Goal: Task Accomplishment & Management: Use online tool/utility

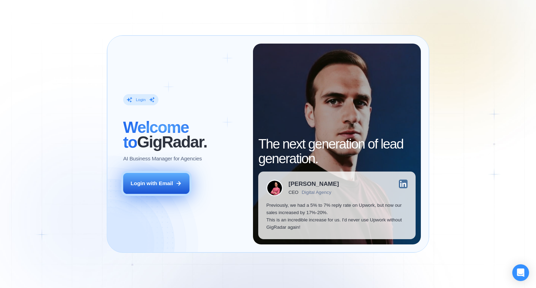
click at [174, 182] on button "Login with Email" at bounding box center [156, 183] width 66 height 21
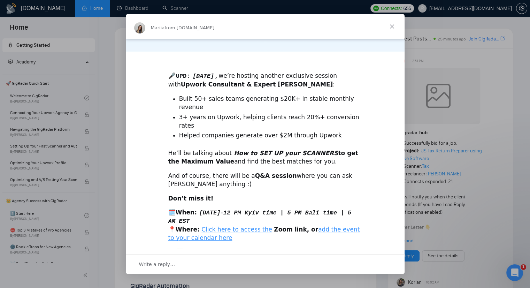
scroll to position [149, 0]
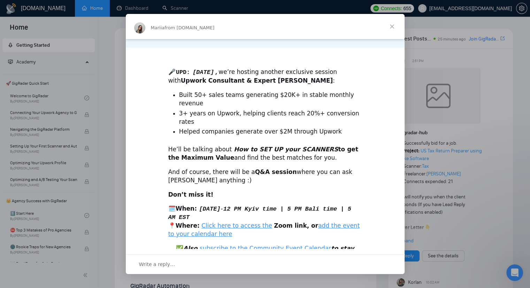
click at [390, 28] on span "Close" at bounding box center [392, 26] width 25 height 25
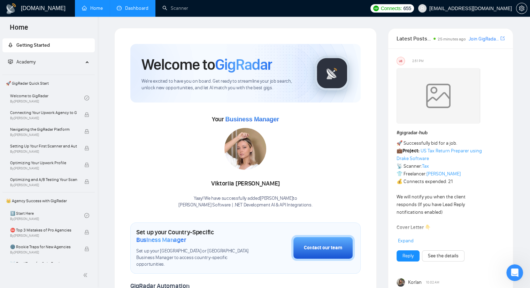
click at [139, 7] on link "Dashboard" at bounding box center [133, 8] width 32 height 6
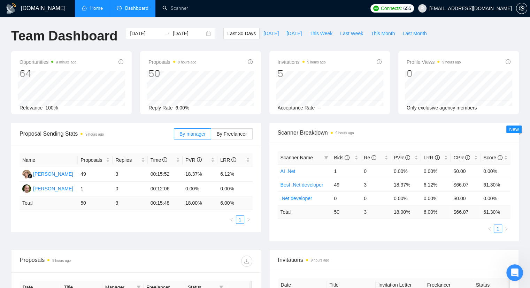
click at [91, 8] on link "Home" at bounding box center [92, 8] width 21 height 6
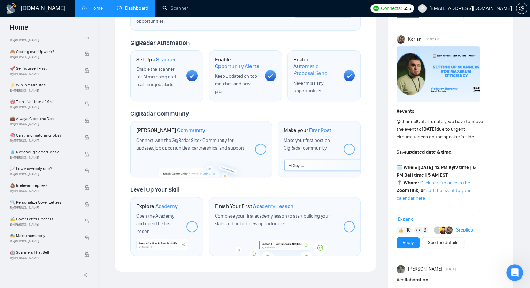
scroll to position [244, 0]
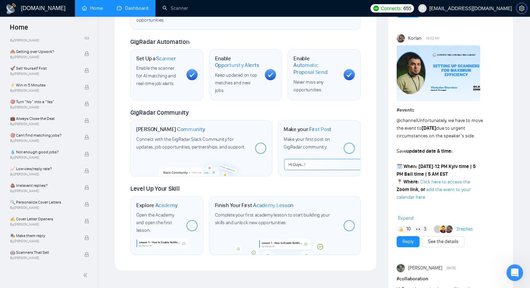
click at [520, 11] on icon "setting" at bounding box center [522, 9] width 6 height 6
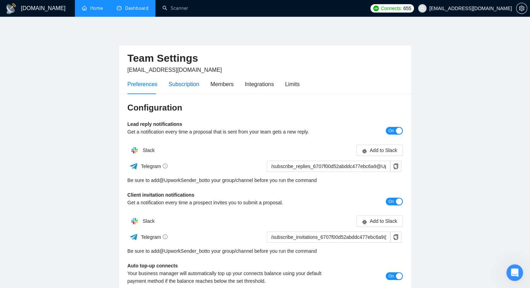
click at [190, 82] on div "Subscription" at bounding box center [184, 84] width 31 height 9
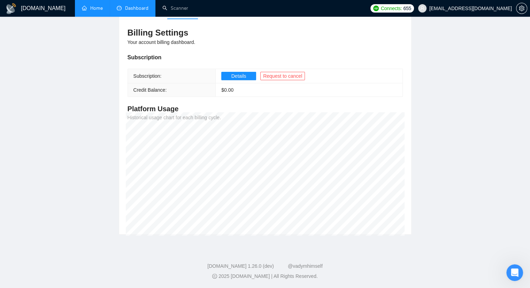
scroll to position [5, 0]
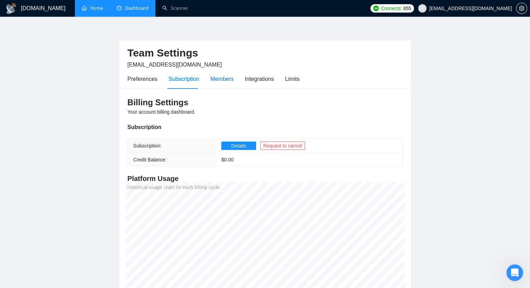
click at [227, 79] on div "Members" at bounding box center [222, 79] width 23 height 9
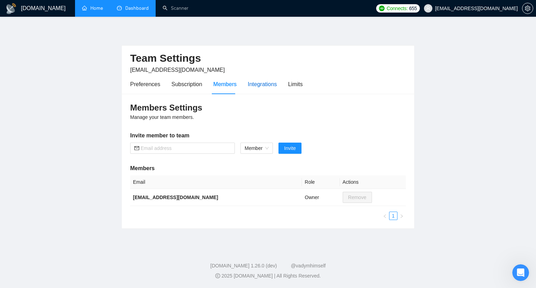
click at [252, 81] on div "Integrations" at bounding box center [262, 84] width 29 height 9
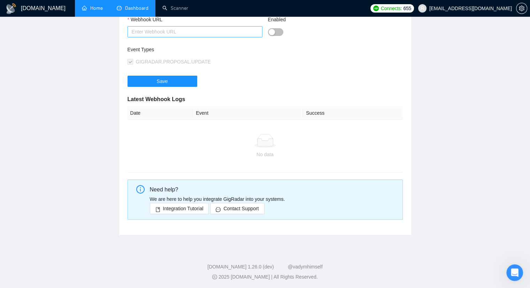
scroll to position [35, 0]
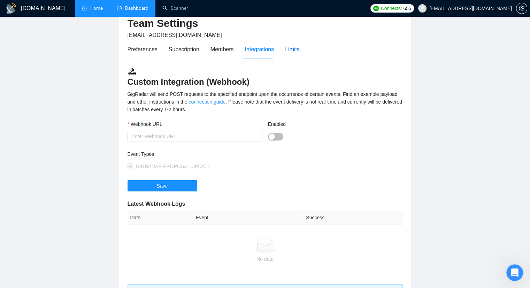
click at [293, 48] on div "Limits" at bounding box center [292, 49] width 15 height 9
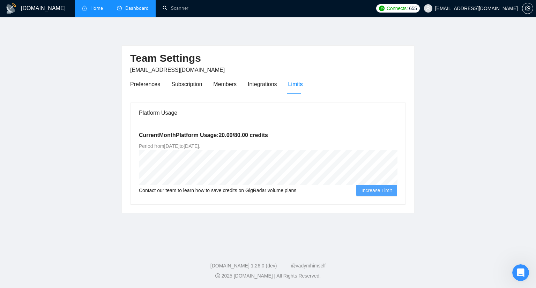
click at [135, 9] on link "Dashboard" at bounding box center [133, 8] width 32 height 6
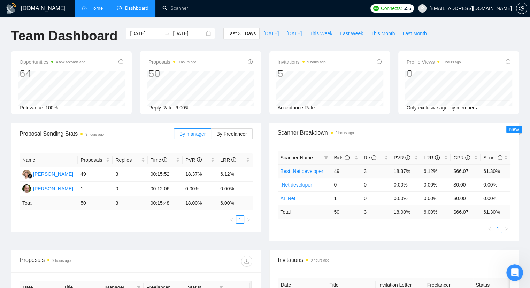
click at [314, 171] on link "Best .Net developer" at bounding box center [302, 171] width 43 height 6
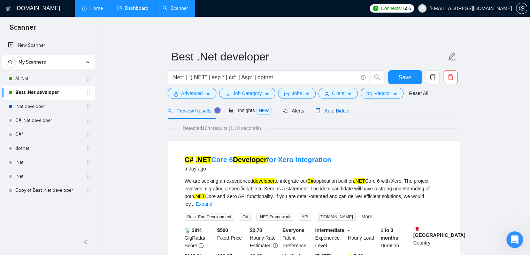
click at [318, 109] on span "Auto Bidder" at bounding box center [333, 111] width 35 height 6
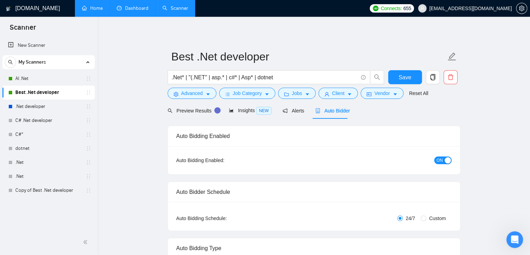
checkbox input "true"
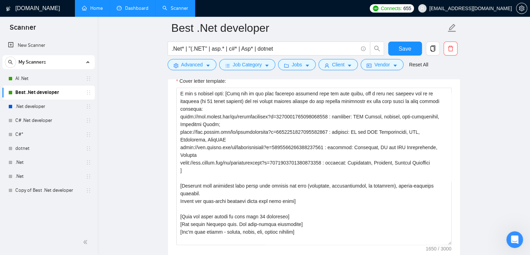
scroll to position [92, 0]
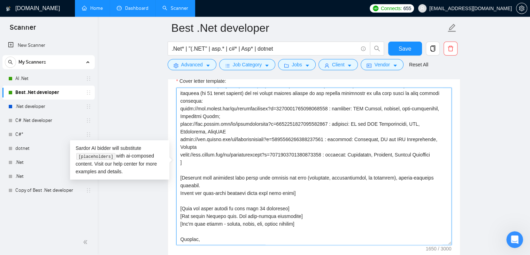
drag, startPoint x: 180, startPoint y: 183, endPoint x: 298, endPoint y: 181, distance: 117.9
click at [298, 181] on textarea "Cover letter template:" at bounding box center [313, 166] width 275 height 157
click at [269, 214] on textarea "Cover letter template:" at bounding box center [313, 166] width 275 height 157
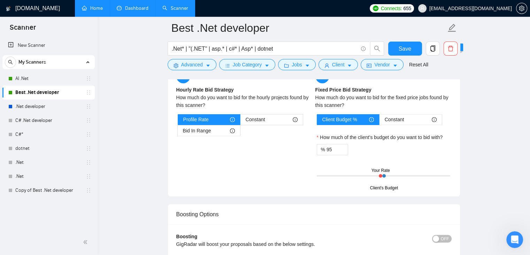
scroll to position [1186, 0]
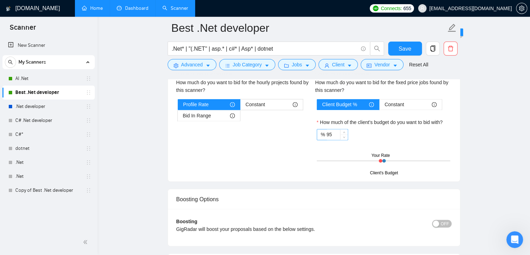
type textarea "Lo [ipsu dolo si ametcons]! ["Adipisci eli sedd eius tempo in utlabor et do mag…"
drag, startPoint x: 335, startPoint y: 131, endPoint x: 311, endPoint y: 133, distance: 24.1
click at [311, 133] on div "Hourly Rate Hourly Rate Bid Strategy How much do you want to bid for the hourly…" at bounding box center [314, 113] width 278 height 119
type input "100"
click at [374, 129] on div "% 100" at bounding box center [384, 134] width 134 height 11
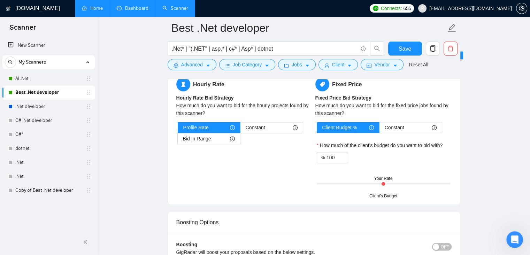
scroll to position [1151, 0]
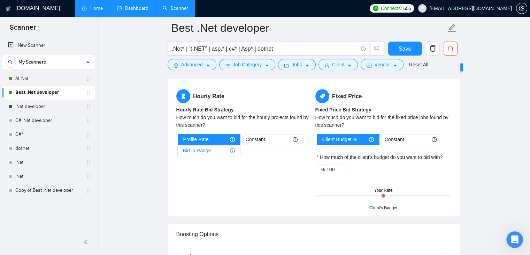
click at [209, 148] on span "Bid In Range" at bounding box center [197, 150] width 28 height 10
click at [178, 152] on input "Bid In Range" at bounding box center [178, 152] width 0 height 0
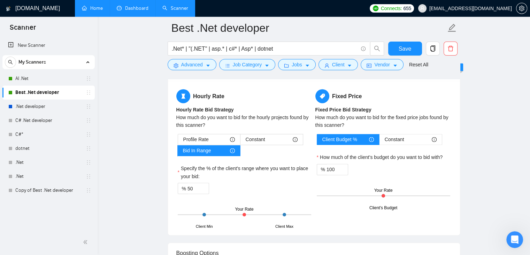
drag, startPoint x: 244, startPoint y: 213, endPoint x: 265, endPoint y: 209, distance: 21.7
click at [265, 209] on div "Client Min Client Max Your Rate" at bounding box center [245, 214] width 134 height 24
click at [268, 211] on div "Client Min Client Max Your Rate" at bounding box center [245, 214] width 134 height 24
drag, startPoint x: 268, startPoint y: 212, endPoint x: 286, endPoint y: 211, distance: 17.5
click at [286, 211] on div "Client Min Client Max Your Rate" at bounding box center [245, 214] width 134 height 24
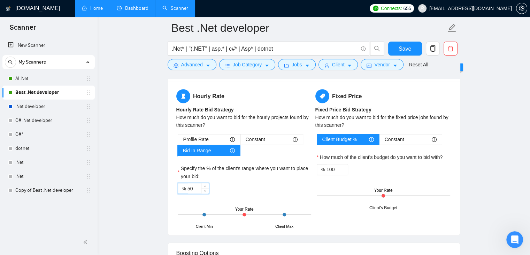
click at [191, 183] on input "50" at bounding box center [198, 188] width 21 height 10
click at [188, 186] on input "50" at bounding box center [198, 188] width 21 height 10
type input "80"
click at [261, 174] on label "Specify the % of the client's range where you want to place your bid:" at bounding box center [245, 171] width 134 height 15
click at [209, 183] on input "80" at bounding box center [198, 188] width 21 height 10
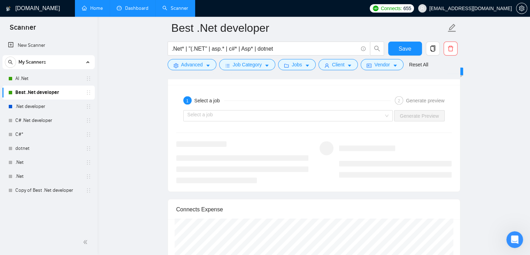
scroll to position [1395, 0]
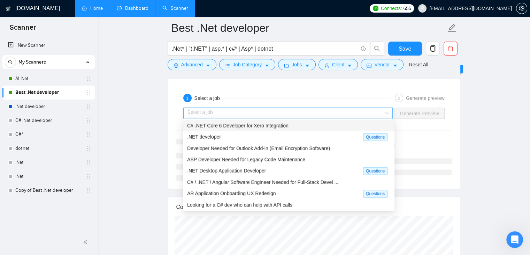
click at [269, 113] on input "search" at bounding box center [286, 113] width 197 height 10
click at [254, 159] on span "ASP Developer Needed for Legacy Code Maintenance" at bounding box center [246, 160] width 118 height 6
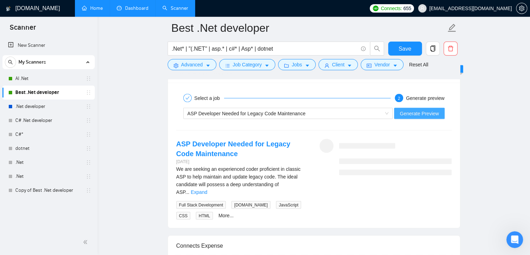
click at [416, 112] on span "Generate Preview" at bounding box center [419, 114] width 39 height 8
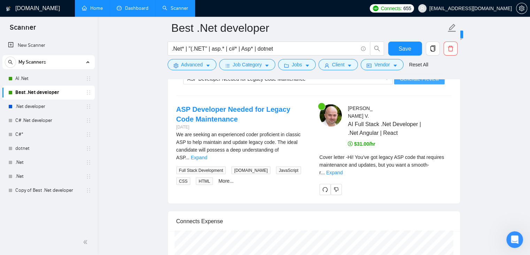
scroll to position [1430, 0]
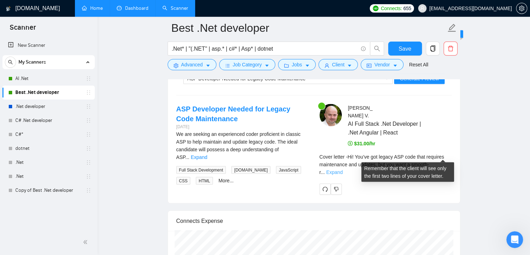
click at [343, 169] on link "Expand" at bounding box center [334, 172] width 16 height 6
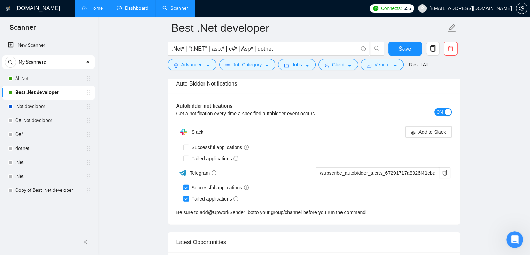
scroll to position [1883, 0]
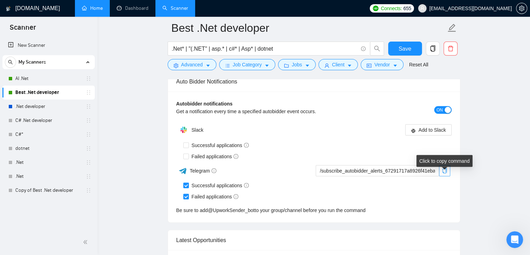
click at [445, 173] on icon "copy" at bounding box center [445, 171] width 6 height 6
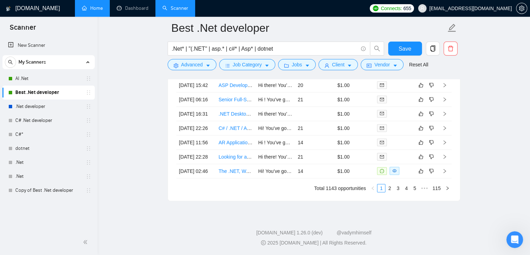
scroll to position [2197, 0]
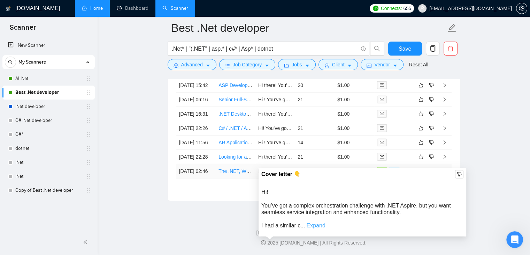
click at [312, 222] on link "Expand" at bounding box center [316, 225] width 19 height 6
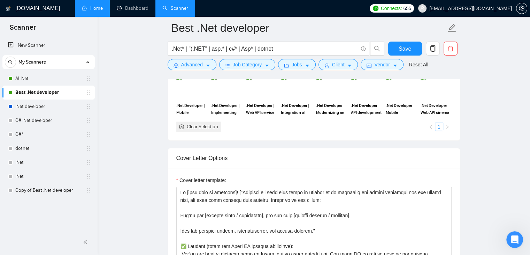
scroll to position [767, 0]
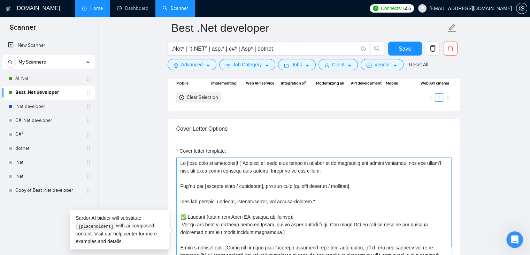
click at [195, 175] on textarea "Cover letter template:" at bounding box center [313, 235] width 275 height 157
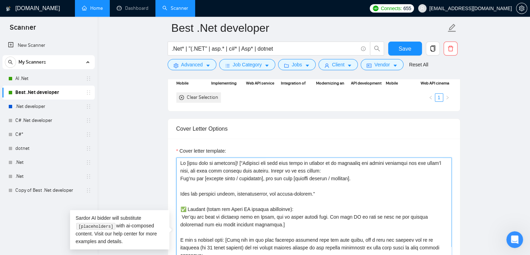
click at [240, 164] on textarea "Cover letter template:" at bounding box center [313, 235] width 275 height 157
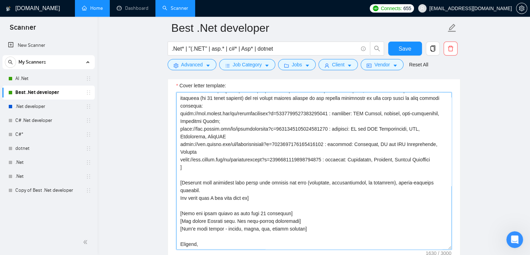
scroll to position [837, 0]
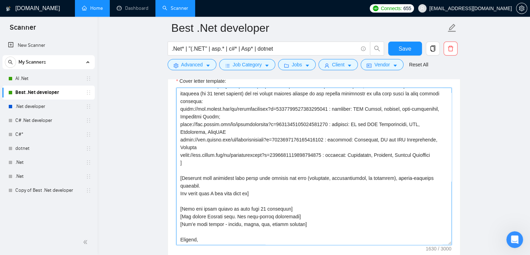
click at [192, 160] on textarea "Cover letter template:" at bounding box center [313, 166] width 275 height 157
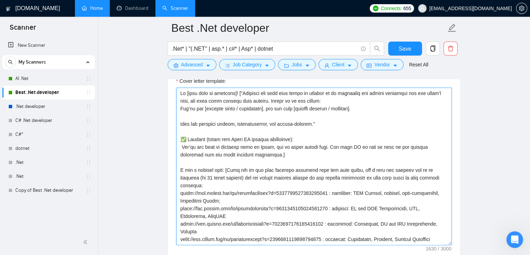
scroll to position [802, 0]
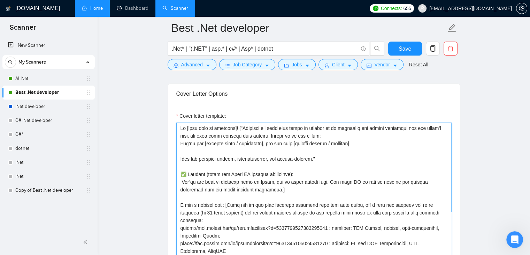
click at [265, 144] on textarea "Cover letter template:" at bounding box center [313, 200] width 275 height 157
click at [286, 144] on textarea "Cover letter template:" at bounding box center [313, 200] width 275 height 157
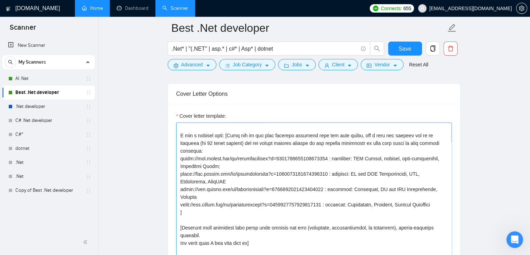
scroll to position [84, 0]
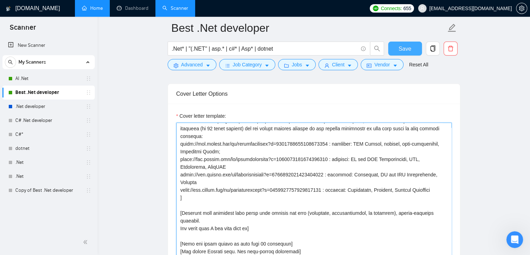
type textarea "Lo [ipsu dolo si ametcons]! ["Adipisci eli sedd eius tempo in utlabor et do mag…"
click at [400, 48] on span "Save" at bounding box center [405, 48] width 13 height 9
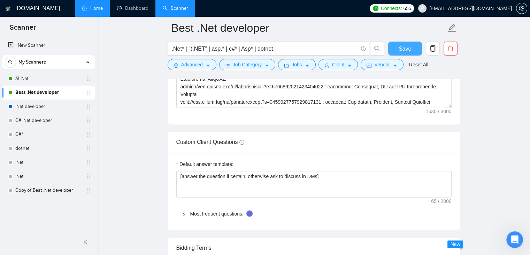
scroll to position [1011, 0]
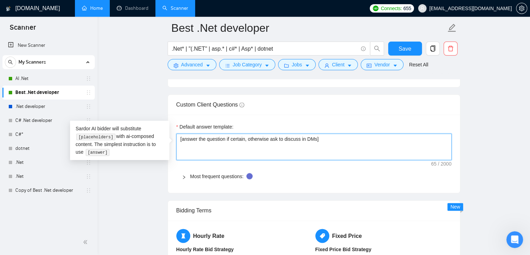
drag, startPoint x: 248, startPoint y: 138, endPoint x: 315, endPoint y: 137, distance: 67.0
click at [315, 137] on textarea "[answer the question if certain, otherwise ask to discuss in DMs]" at bounding box center [313, 146] width 275 height 27
type textarea "[answer the question if certain, ]"
type textarea "[answer the question if certain,]"
type textarea "[answer the question if certain]"
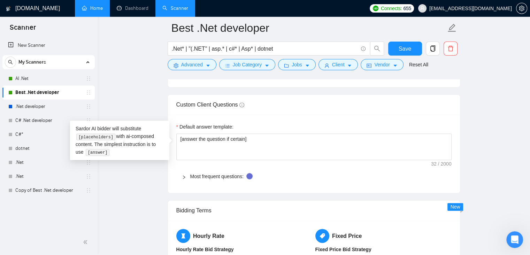
click at [360, 169] on div "Most frequent questions:" at bounding box center [313, 176] width 275 height 16
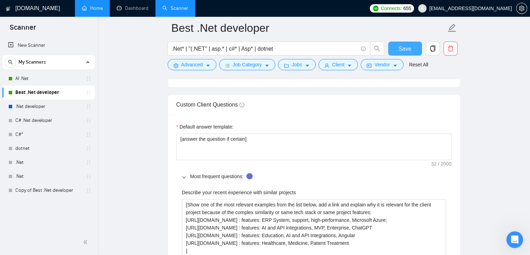
click at [406, 47] on span "Save" at bounding box center [405, 48] width 13 height 9
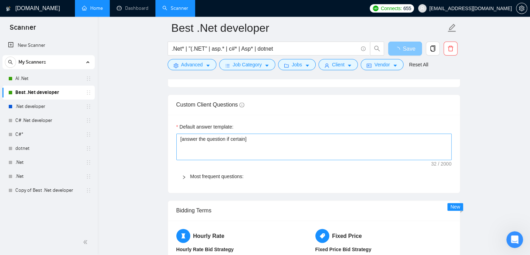
scroll to position [1116, 0]
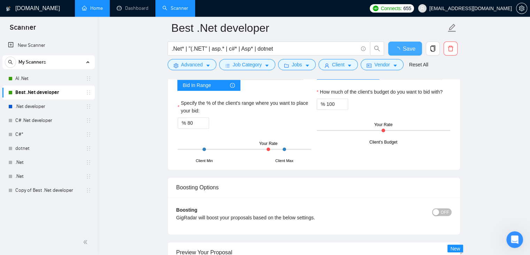
checkbox input "true"
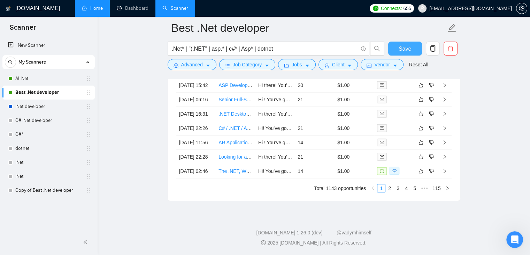
scroll to position [2197, 0]
click at [58, 78] on link "AI .Net" at bounding box center [48, 78] width 66 height 14
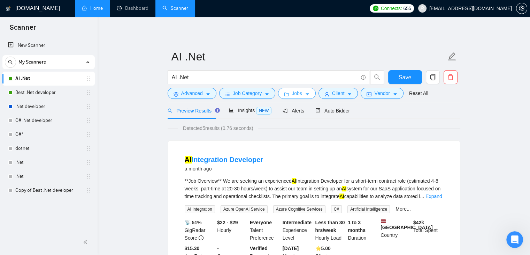
click at [306, 94] on icon "caret-down" at bounding box center [307, 94] width 3 height 2
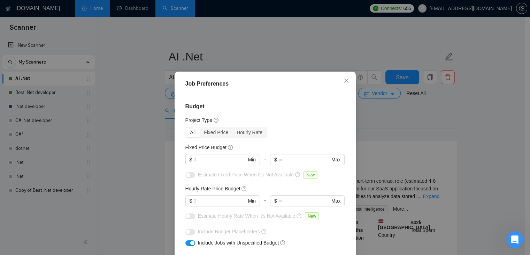
click at [295, 35] on div "Job Preferences Budget Project Type All Fixed Price Hourly Rate Fixed Price Bud…" at bounding box center [265, 127] width 530 height 255
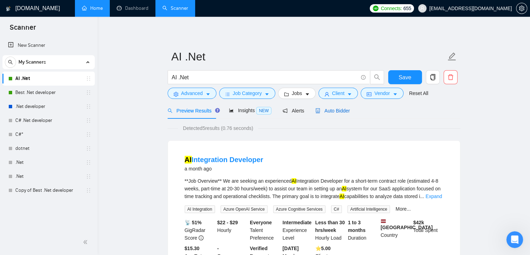
click at [332, 110] on span "Auto Bidder" at bounding box center [333, 111] width 35 height 6
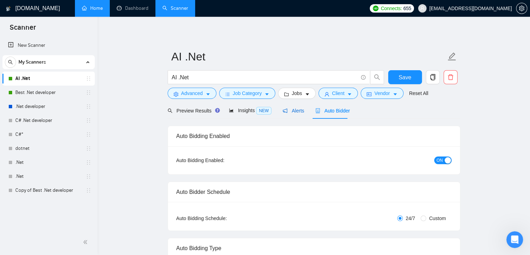
click at [287, 108] on span "Alerts" at bounding box center [294, 111] width 22 height 6
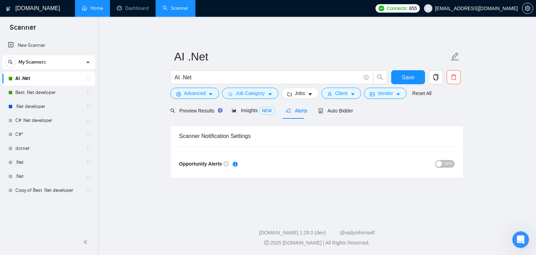
click at [134, 149] on main "AI .Net AI .Net Save Advanced Job Category Jobs Client Vendor Reset All Preview…" at bounding box center [317, 114] width 416 height 173
click at [245, 110] on span "Insights NEW" at bounding box center [253, 110] width 43 height 6
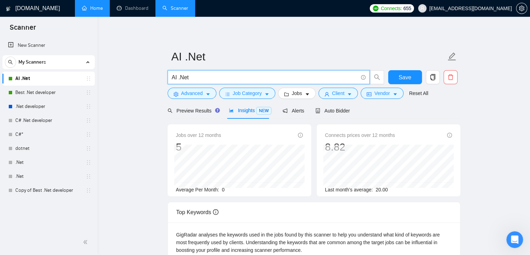
drag, startPoint x: 179, startPoint y: 77, endPoint x: 195, endPoint y: 78, distance: 16.5
click at [195, 78] on input "AI .Net" at bounding box center [265, 77] width 186 height 9
type input "AI developer"
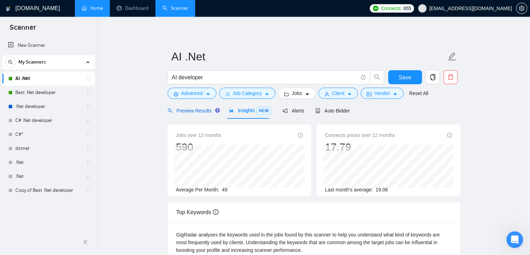
click at [195, 112] on span "Preview Results" at bounding box center [193, 111] width 50 height 6
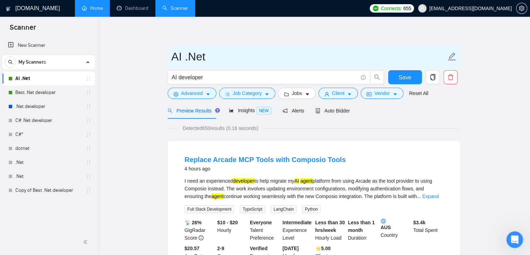
click at [452, 55] on icon "edit" at bounding box center [452, 56] width 8 height 8
drag, startPoint x: 185, startPoint y: 58, endPoint x: 229, endPoint y: 56, distance: 44.0
click at [229, 56] on input "AI .Net" at bounding box center [309, 56] width 275 height 17
type input "AI developer"
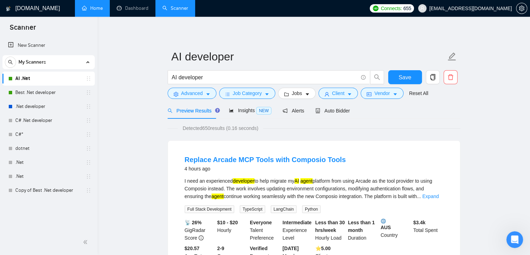
click at [406, 76] on span "Save" at bounding box center [405, 77] width 13 height 9
click at [246, 110] on span "Insights NEW" at bounding box center [250, 110] width 43 height 6
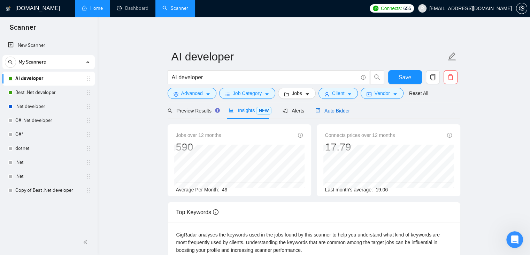
click at [332, 108] on span "Auto Bidder" at bounding box center [333, 111] width 35 height 6
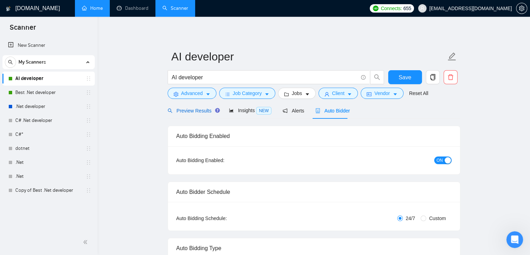
drag, startPoint x: 184, startPoint y: 108, endPoint x: 169, endPoint y: 116, distance: 17.0
click at [184, 108] on span "Preview Results" at bounding box center [193, 111] width 50 height 6
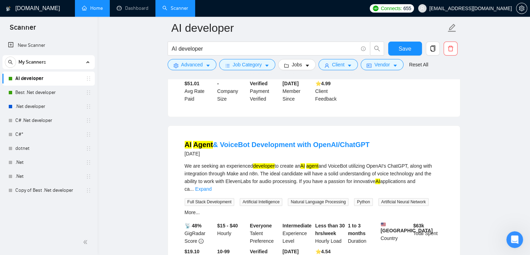
scroll to position [663, 0]
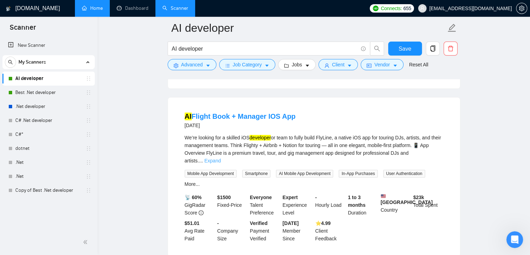
click at [221, 158] on link "Expand" at bounding box center [212, 161] width 16 height 6
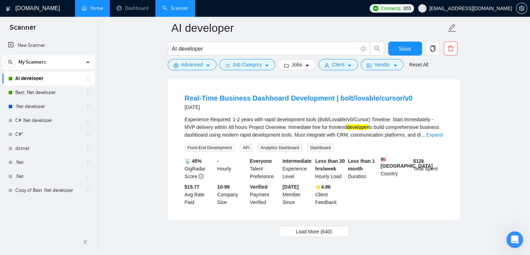
scroll to position [1691, 0]
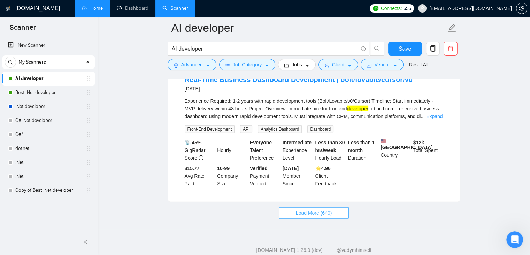
click at [322, 209] on span "Load More (640)" at bounding box center [314, 213] width 36 height 8
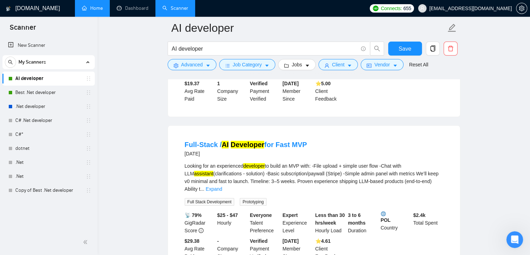
scroll to position [2562, 0]
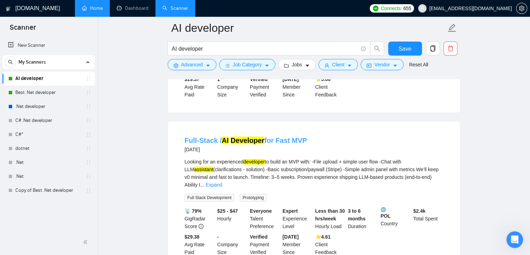
click at [240, 136] on mark "Developer" at bounding box center [248, 140] width 34 height 8
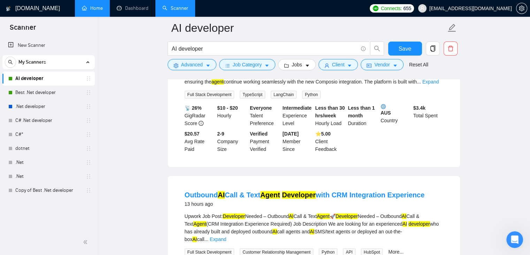
scroll to position [116, 0]
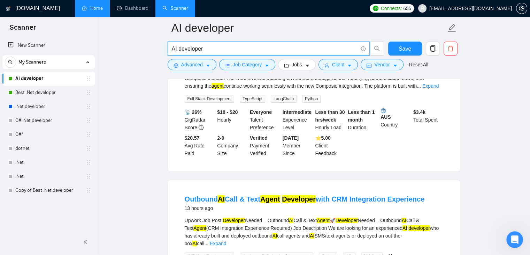
click at [178, 49] on input "AI developer" at bounding box center [265, 48] width 186 height 9
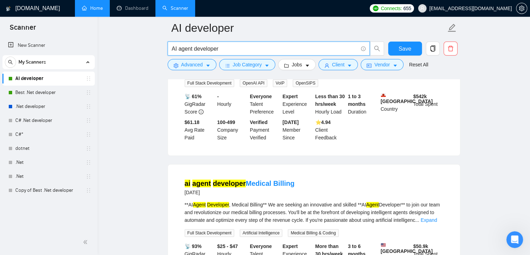
scroll to position [488, 0]
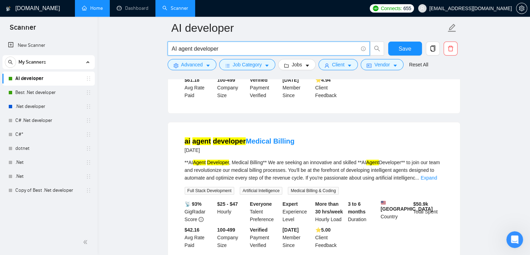
type input "AI agent developer"
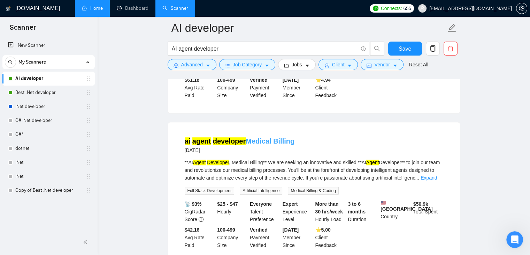
click at [253, 137] on link "ai agent developer Medical Billing" at bounding box center [240, 141] width 110 height 8
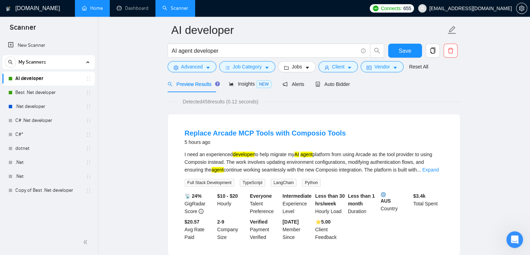
scroll to position [0, 0]
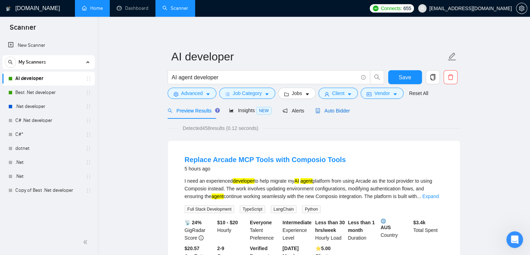
drag, startPoint x: 334, startPoint y: 109, endPoint x: 342, endPoint y: 118, distance: 11.4
click at [334, 109] on span "Auto Bidder" at bounding box center [333, 111] width 35 height 6
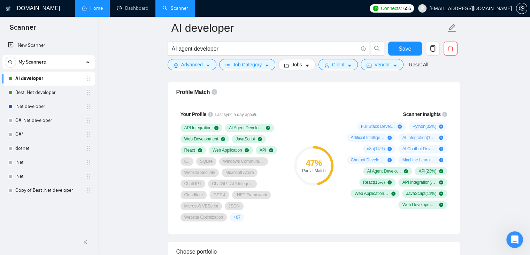
scroll to position [453, 0]
